Goal: Task Accomplishment & Management: Manage account settings

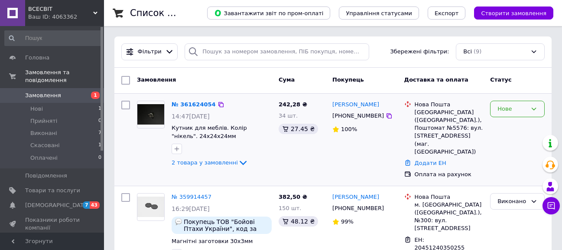
click at [519, 107] on div "Нове" at bounding box center [511, 108] width 29 height 9
click at [513, 126] on li "Прийнято" at bounding box center [517, 127] width 54 height 16
click at [198, 104] on link "№ 361624054" at bounding box center [192, 104] width 40 height 6
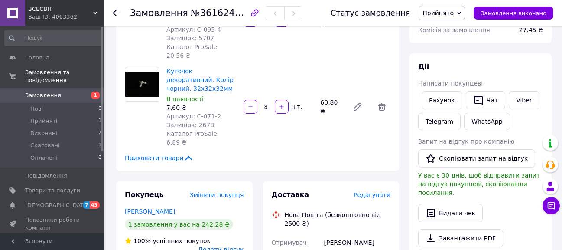
scroll to position [130, 0]
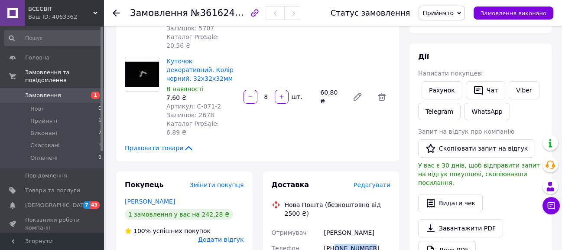
drag, startPoint x: 368, startPoint y: 213, endPoint x: 334, endPoint y: 212, distance: 34.2
click at [334, 240] on div "[PHONE_NUMBER]" at bounding box center [357, 252] width 70 height 24
copy div "0636811870"
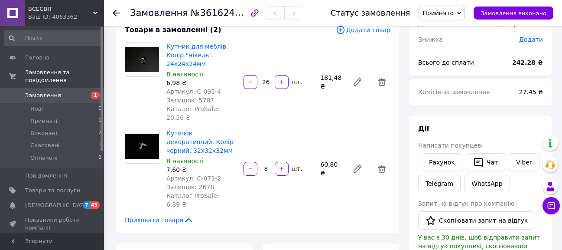
scroll to position [43, 0]
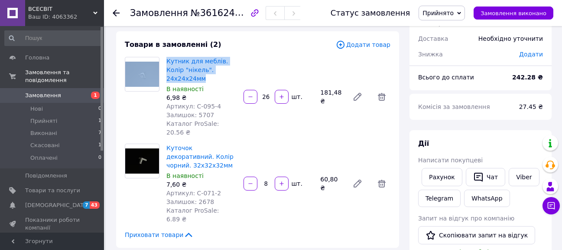
drag, startPoint x: 162, startPoint y: 60, endPoint x: 228, endPoint y: 68, distance: 67.2
click at [228, 68] on div "Кутник для меблів. Колір "нікель". 24х24х24мм В наявності 6,98 ₴ Артикул: C-095…" at bounding box center [257, 97] width 272 height 80
copy div "Кутник для меблів. Колір "нікель". 24х24х24мм"
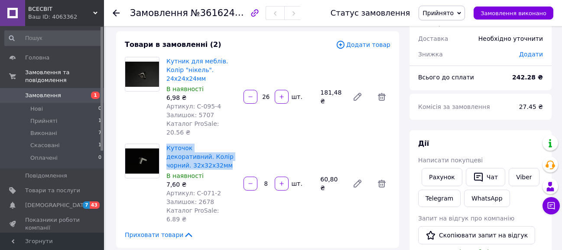
drag, startPoint x: 165, startPoint y: 131, endPoint x: 208, endPoint y: 150, distance: 46.1
click at [208, 150] on div "Куточок декоративний. Колір чорний. 32х32х32мм В наявності 7,60 ₴ Артикул: C-07…" at bounding box center [201, 183] width 77 height 83
copy link "Куточок декоративний. Колір чорний. 32х32х32мм"
click at [117, 12] on icon at bounding box center [116, 13] width 7 height 7
